Goal: Task Accomplishment & Management: Manage account settings

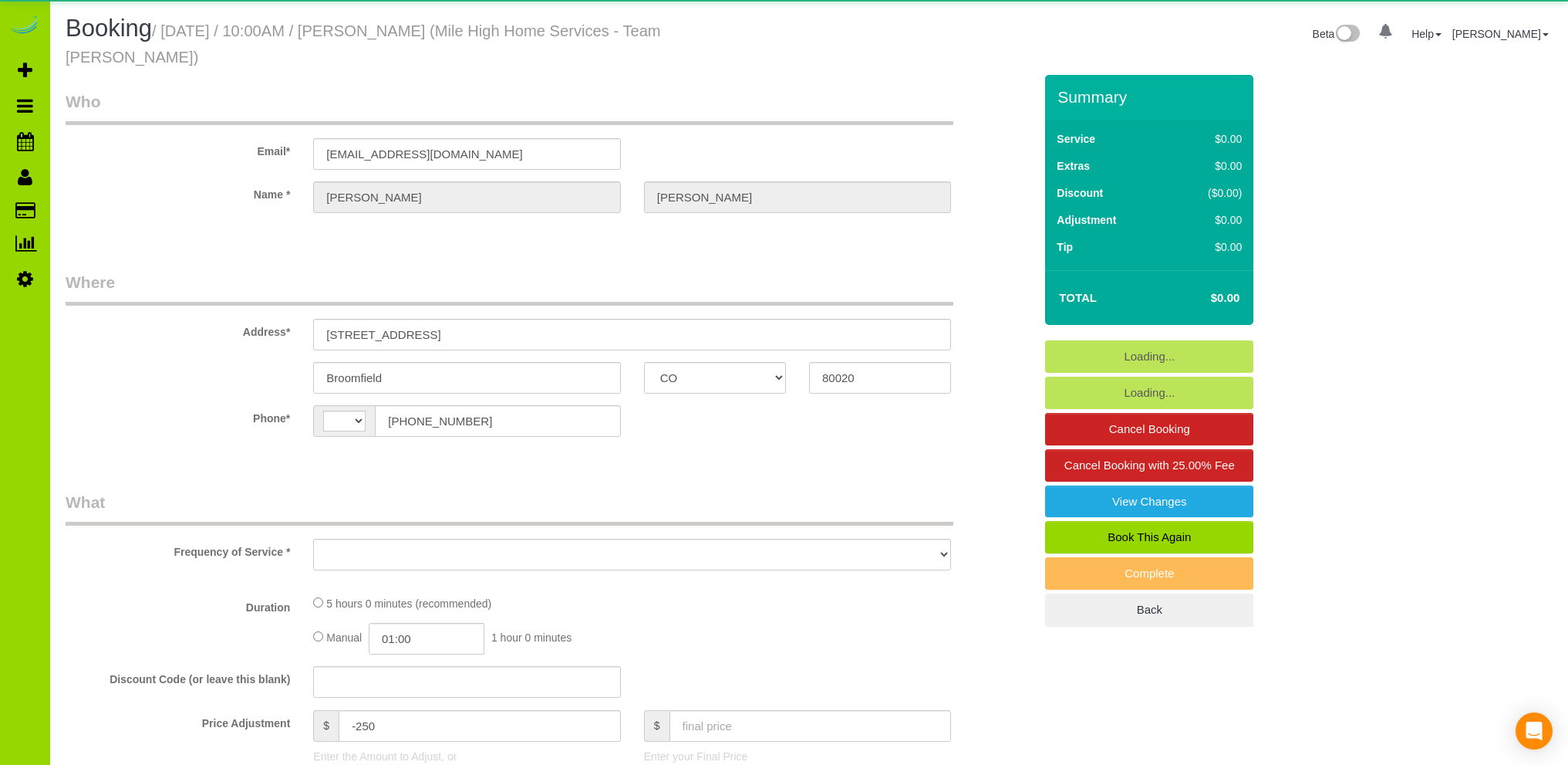
select select "CO"
select select "string:fspay-d723c7c2-1917-4986-8935-034922efb8e8"
select select "string:[GEOGRAPHIC_DATA]"
select select "object:1068"
select select "spot1"
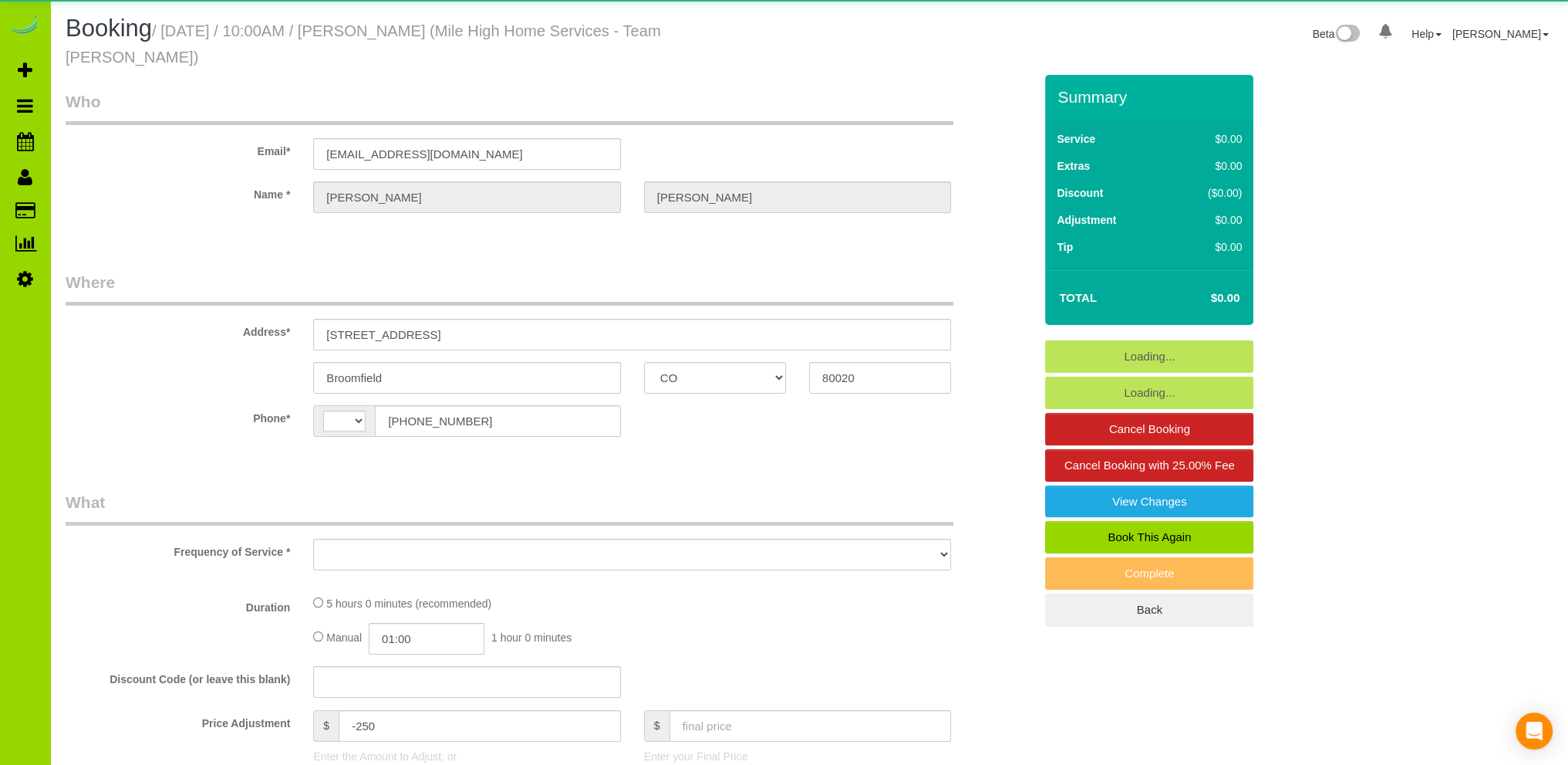
select select "number:4"
select select "number:14"
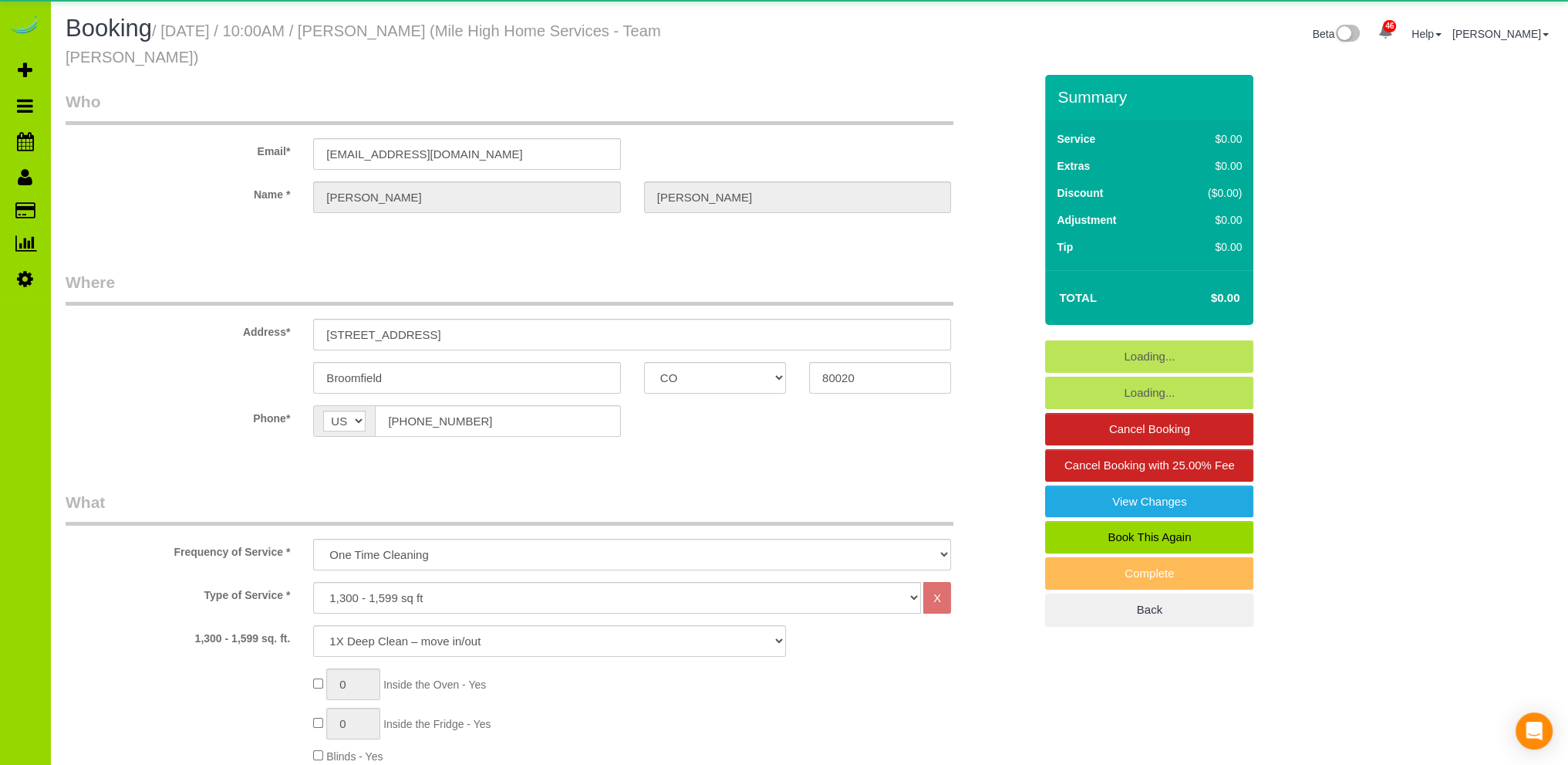
select select "object:1212"
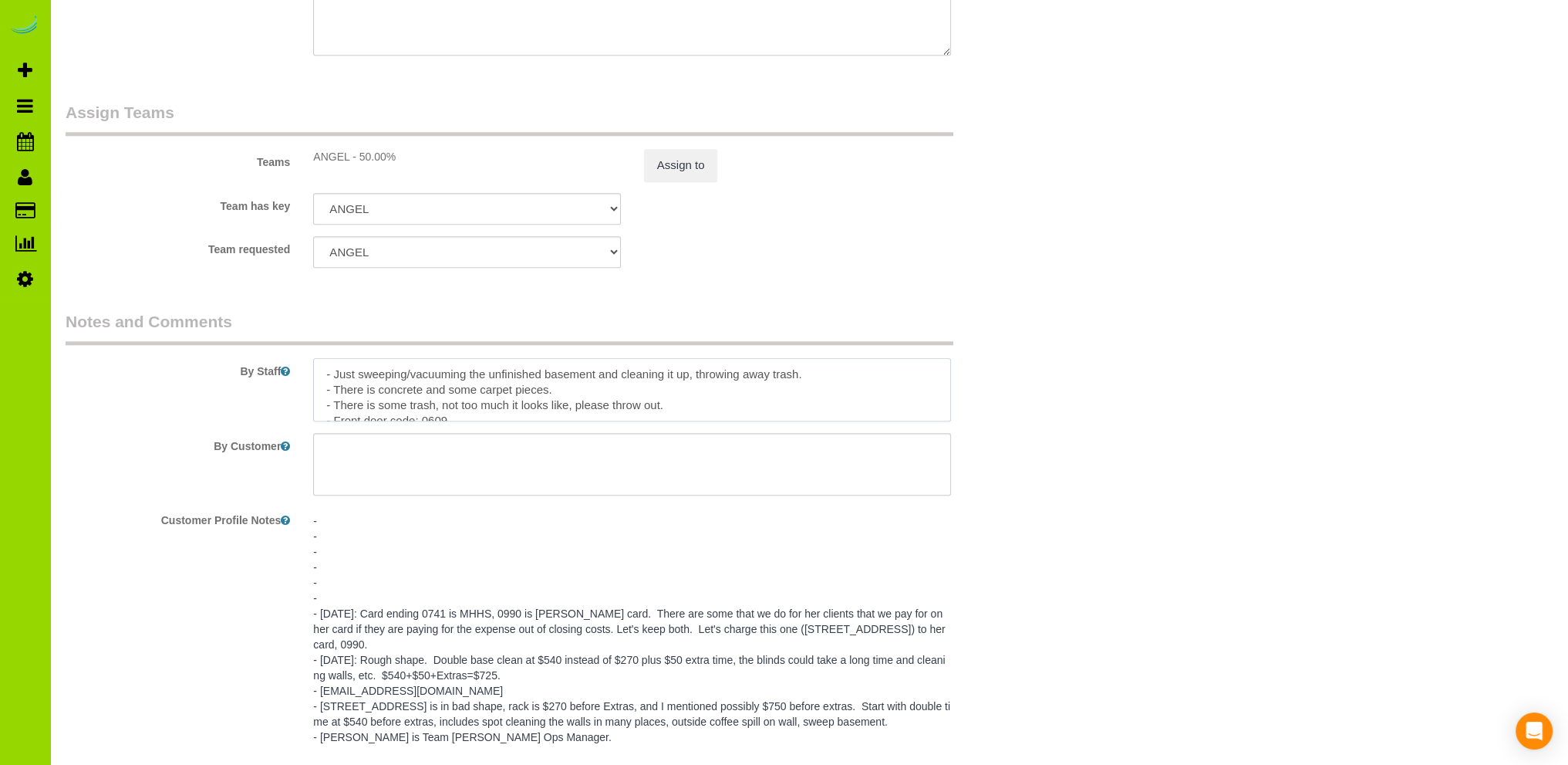
scroll to position [6, 0]
drag, startPoint x: 472, startPoint y: 401, endPoint x: 284, endPoint y: 394, distance: 188.1
click at [285, 394] on div "By Staff" at bounding box center [550, 366] width 992 height 111
click at [324, 359] on textarea at bounding box center [632, 389] width 638 height 63
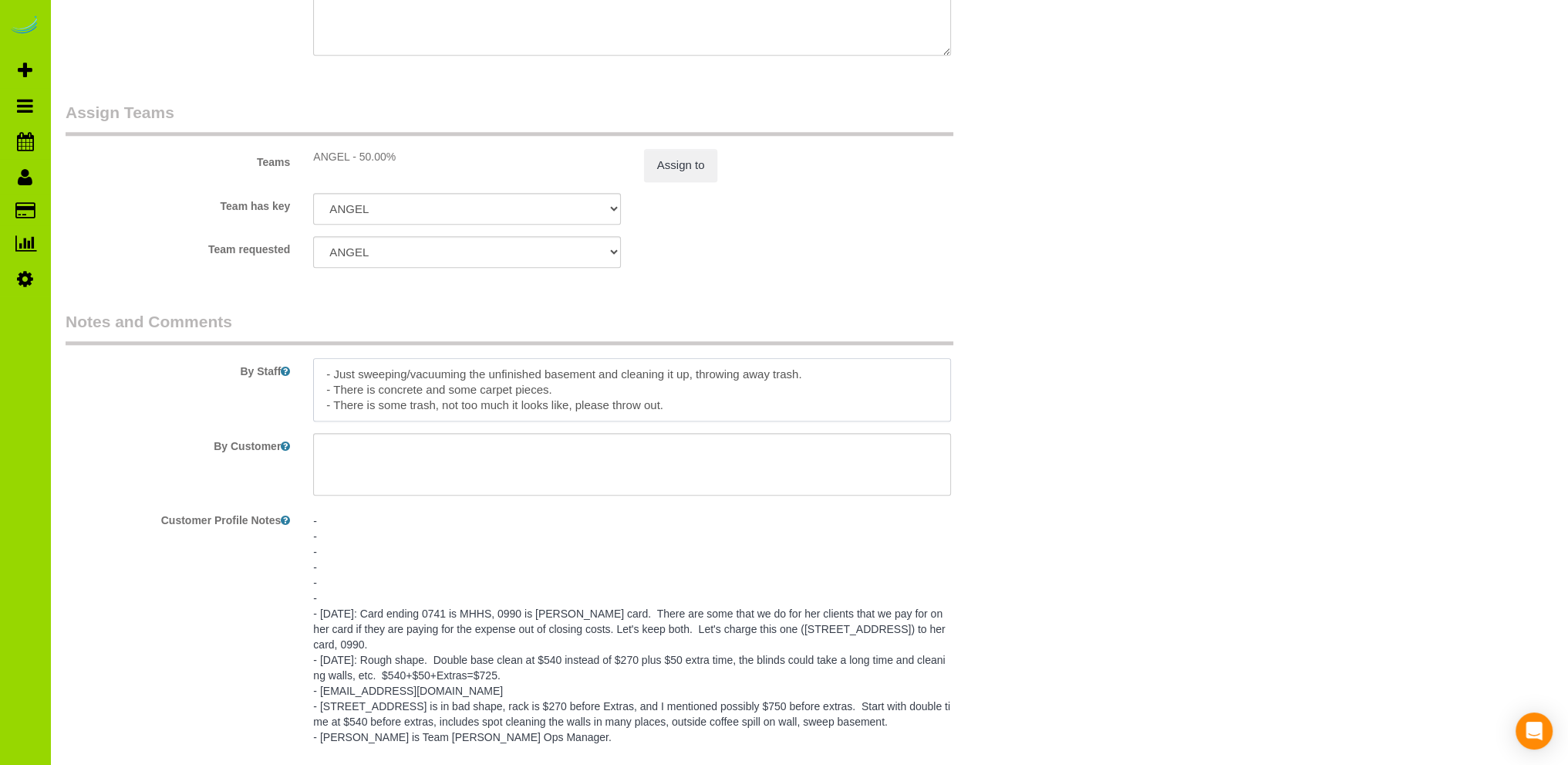
paste textarea "- Front door code: 0609"
click at [675, 376] on textarea at bounding box center [632, 389] width 638 height 63
click at [362, 376] on textarea at bounding box center [632, 389] width 638 height 63
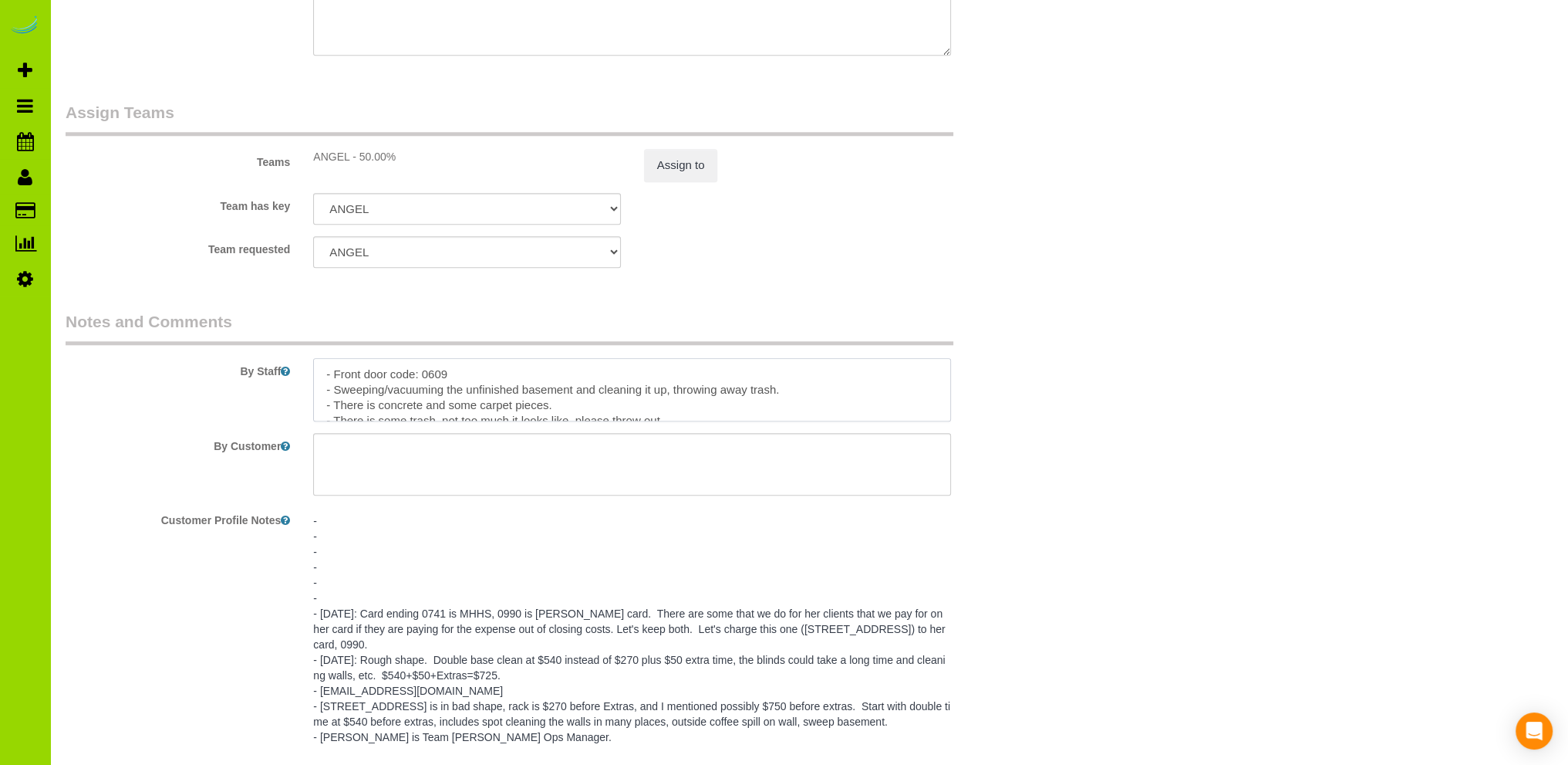
click at [426, 389] on textarea at bounding box center [632, 389] width 638 height 63
click at [595, 389] on textarea at bounding box center [632, 389] width 638 height 63
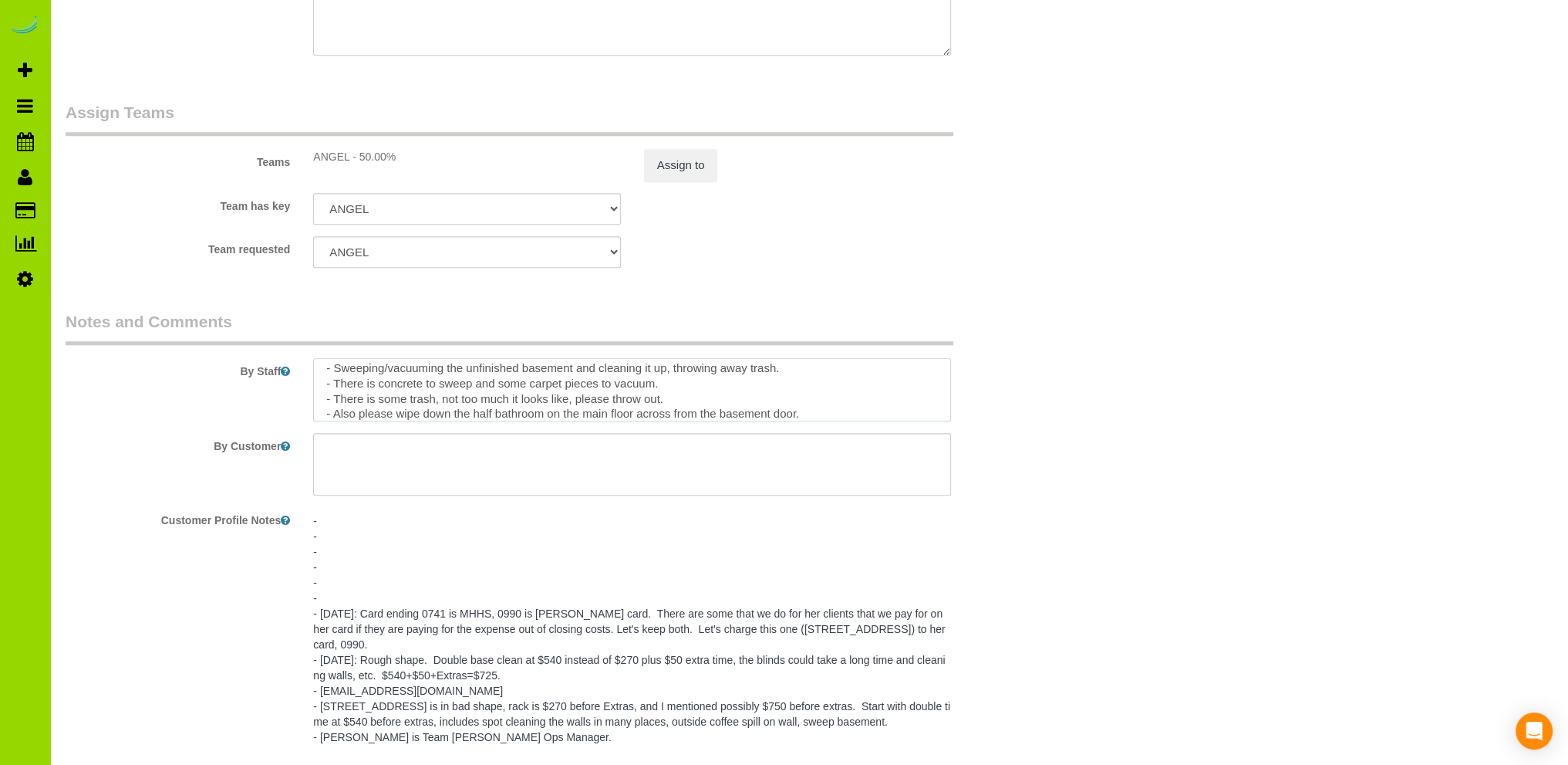
scroll to position [31, 0]
click at [644, 376] on textarea at bounding box center [632, 389] width 638 height 63
click at [323, 359] on textarea at bounding box center [632, 389] width 638 height 63
type textarea "- Cleaning the unfinished basement and half bath on main floor. - Front door co…"
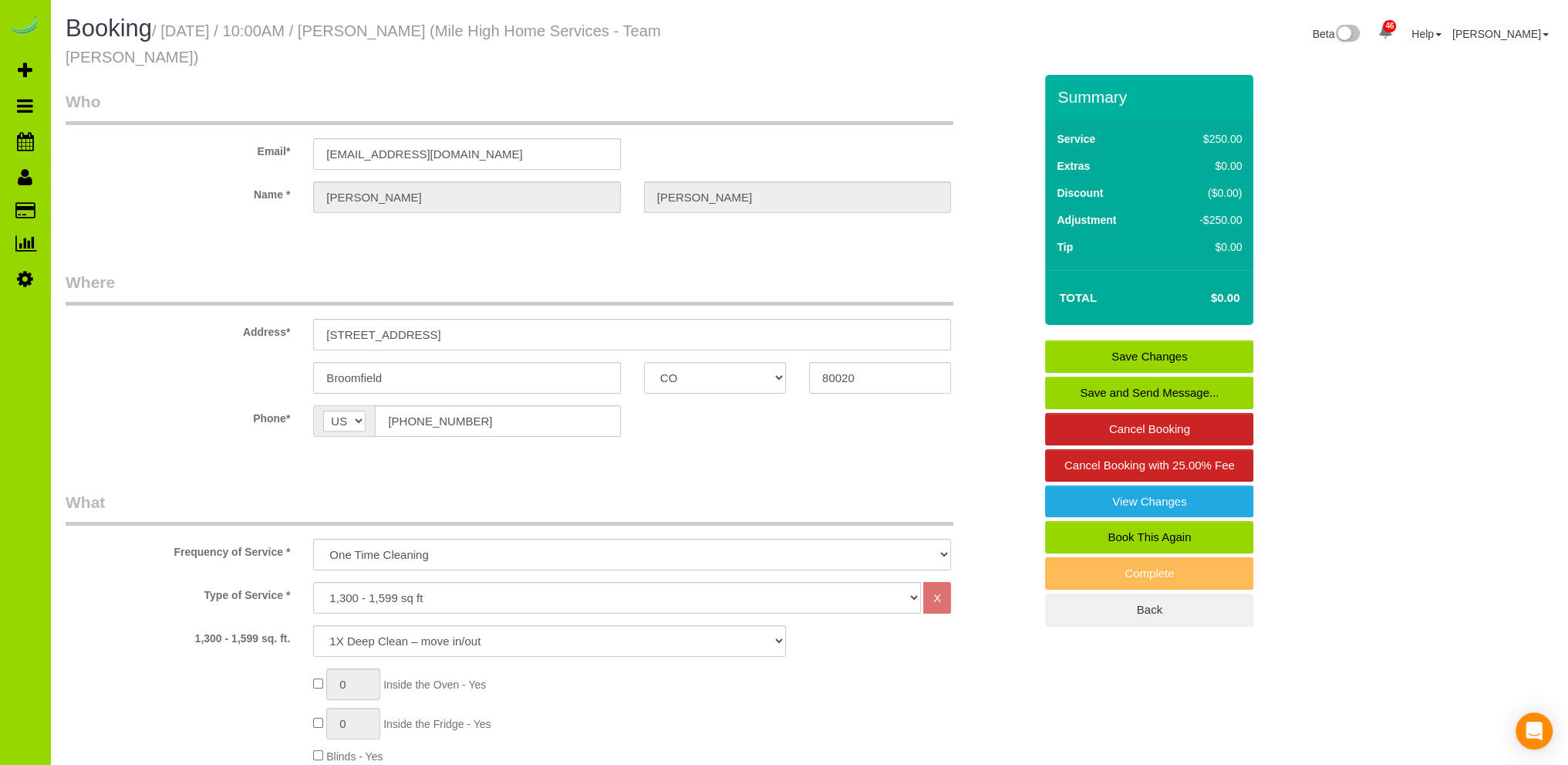
click at [1151, 340] on link "Save Changes" at bounding box center [1149, 356] width 208 height 32
